Goal: Find specific page/section

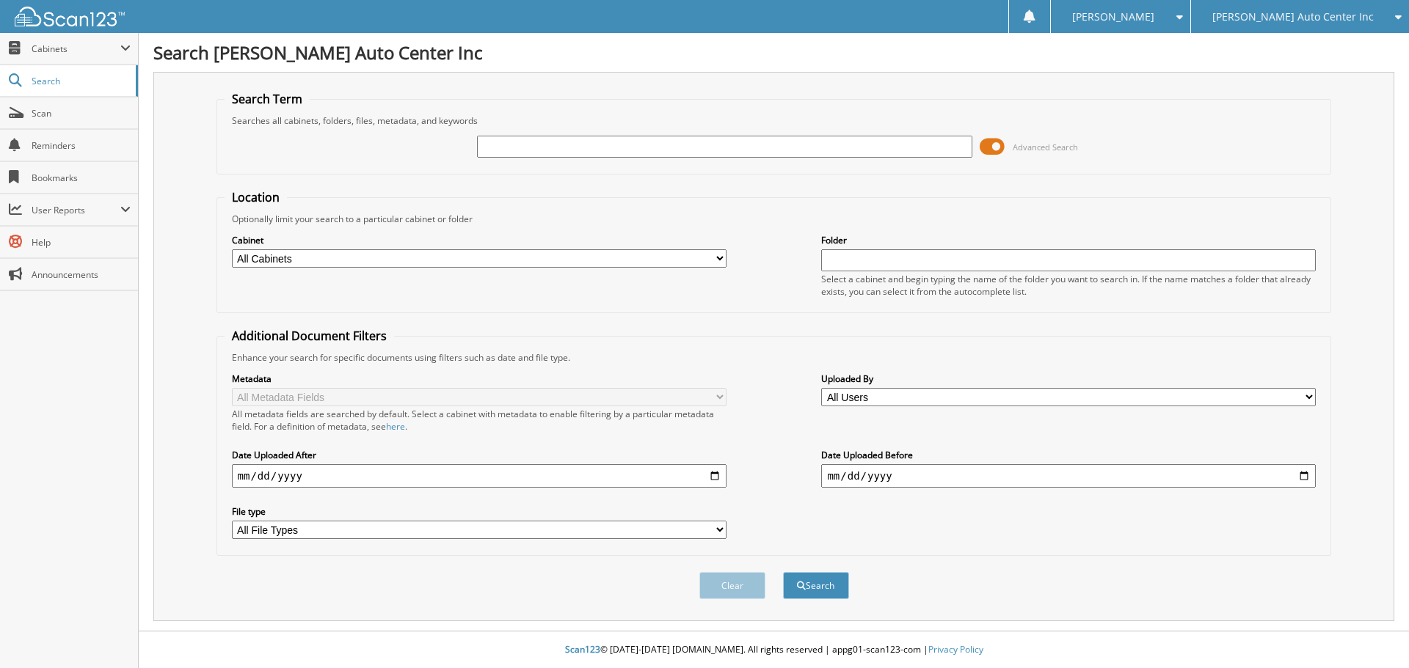
click at [555, 140] on input "text" at bounding box center [724, 147] width 495 height 22
type input "199032"
click at [783, 572] on button "Search" at bounding box center [816, 585] width 66 height 27
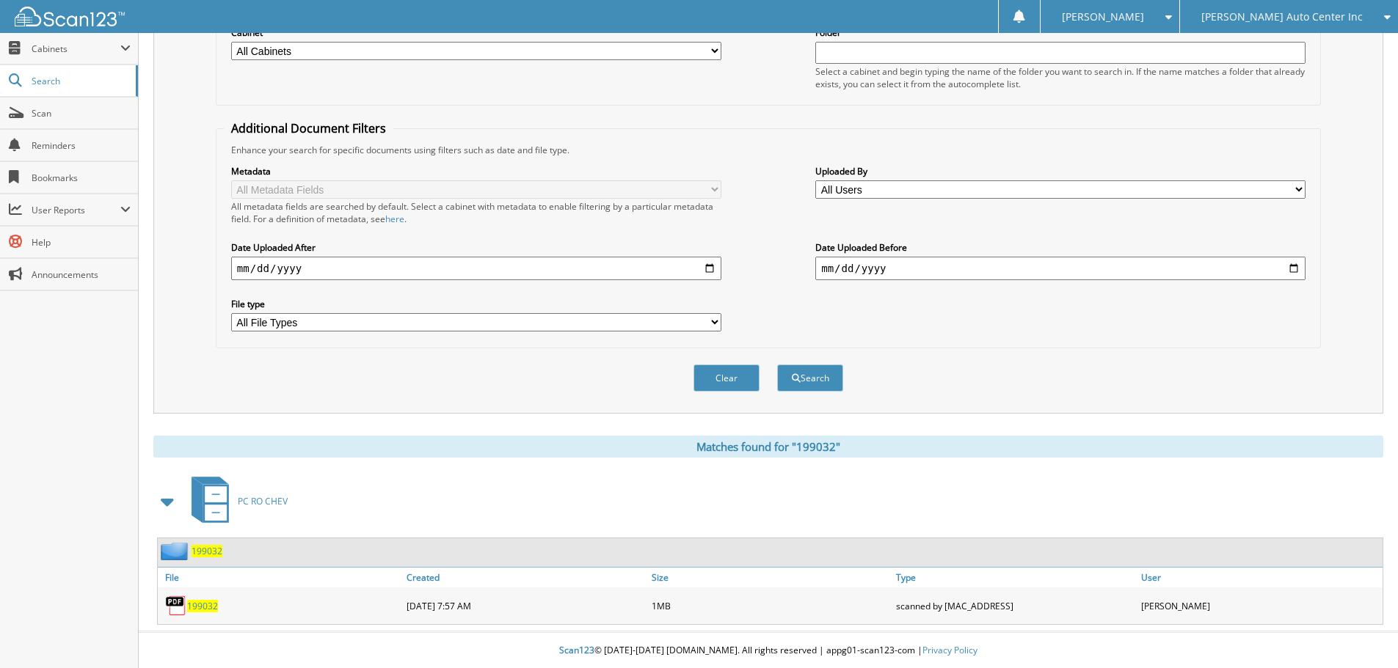
scroll to position [209, 0]
click at [191, 609] on span "199032" at bounding box center [202, 605] width 31 height 12
click at [200, 604] on span "199032" at bounding box center [202, 605] width 31 height 12
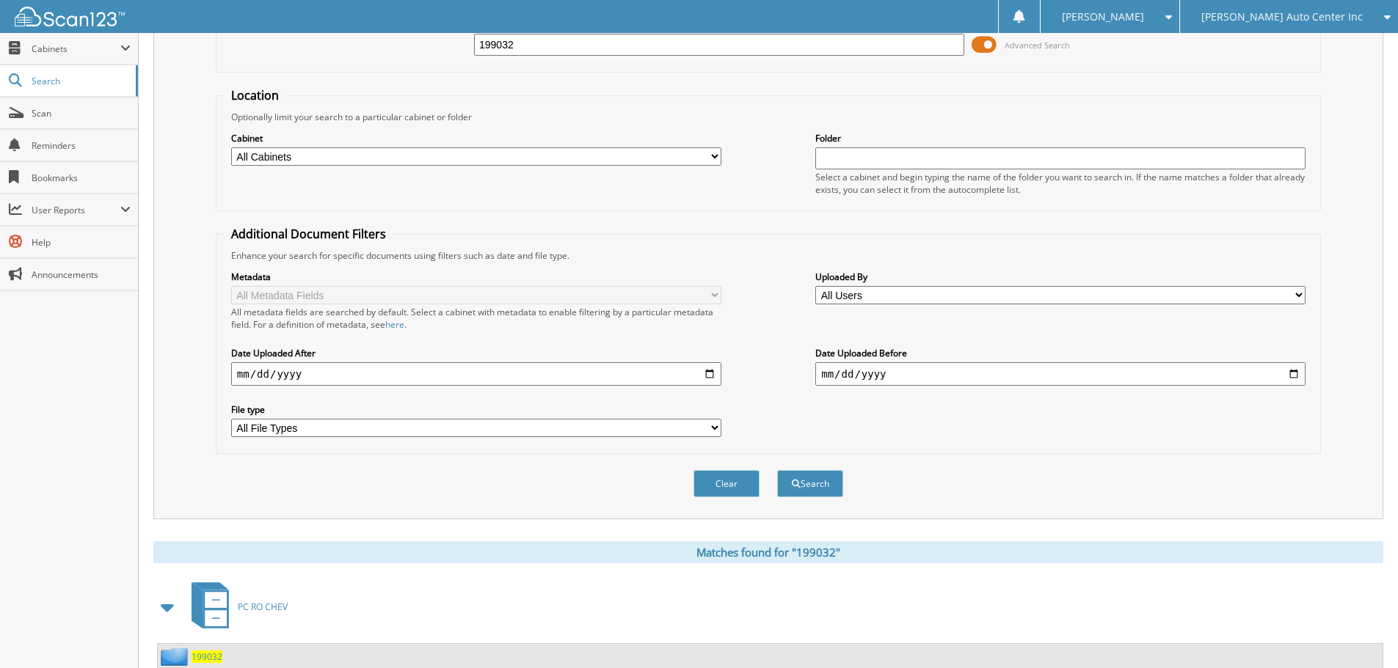
scroll to position [0, 0]
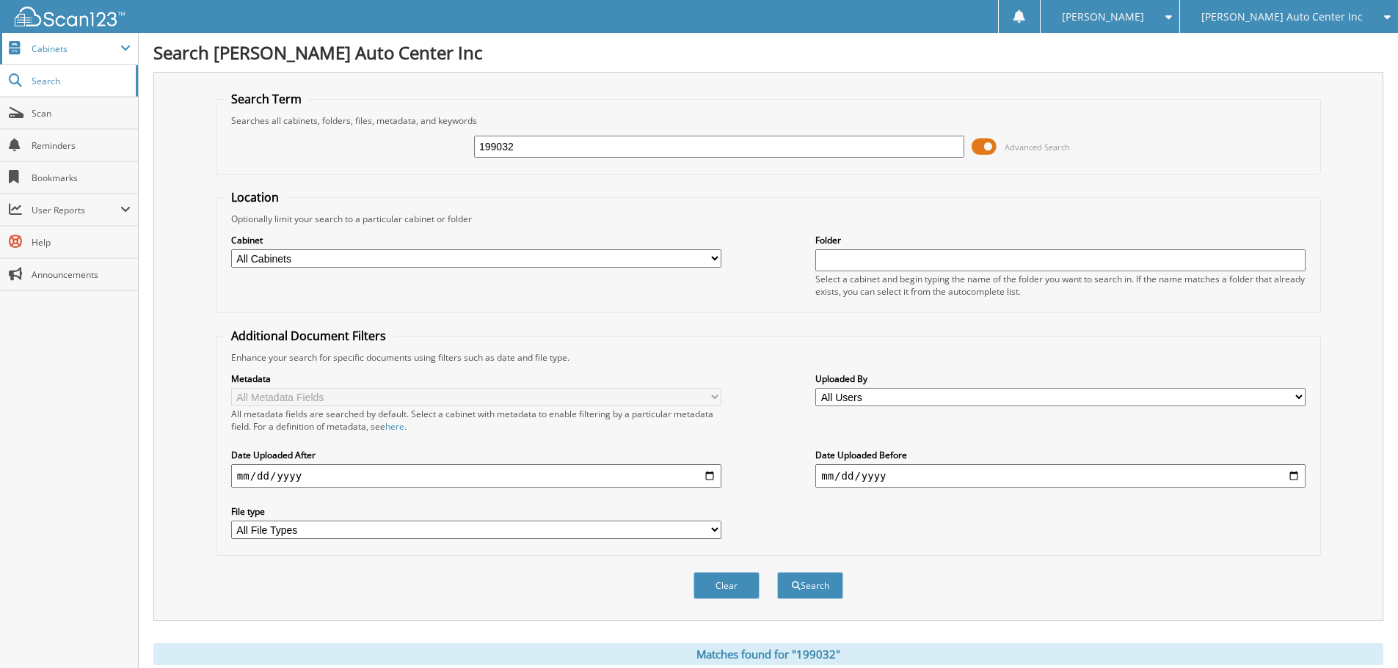
click at [80, 54] on span "Cabinets" at bounding box center [76, 49] width 89 height 12
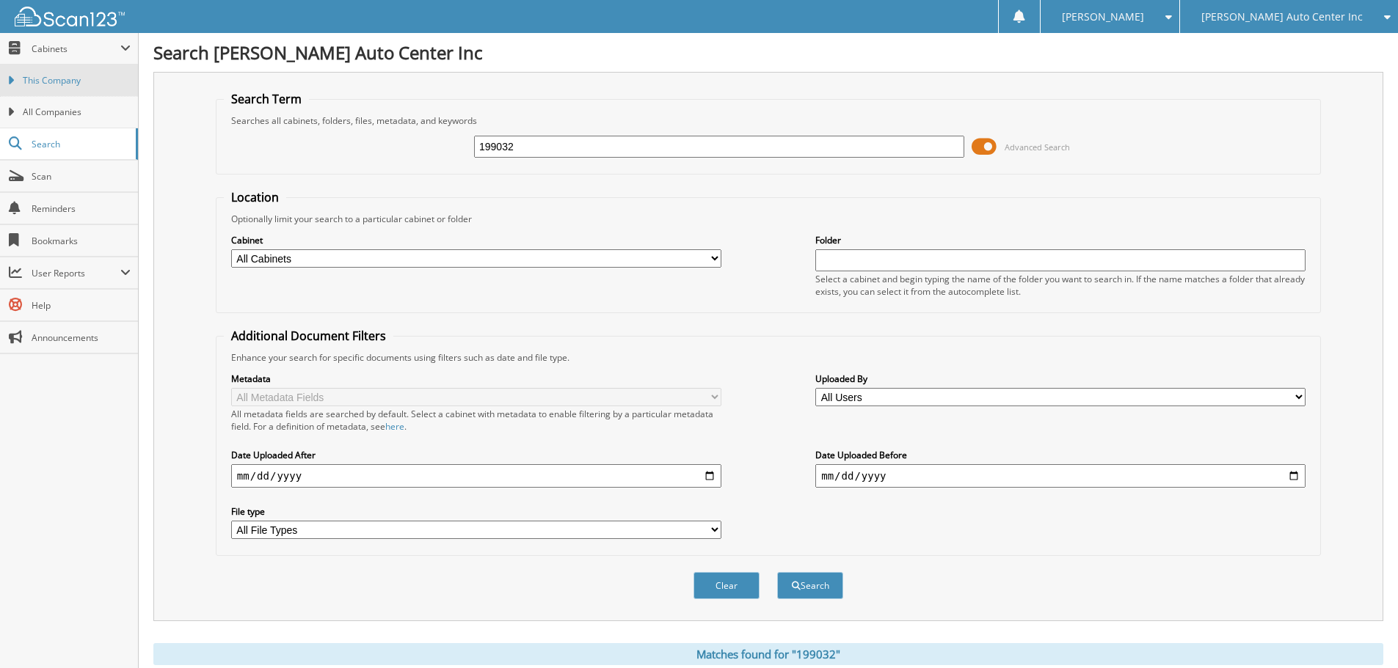
click at [67, 74] on span "This Company" at bounding box center [77, 80] width 108 height 13
